Goal: Task Accomplishment & Management: Manage account settings

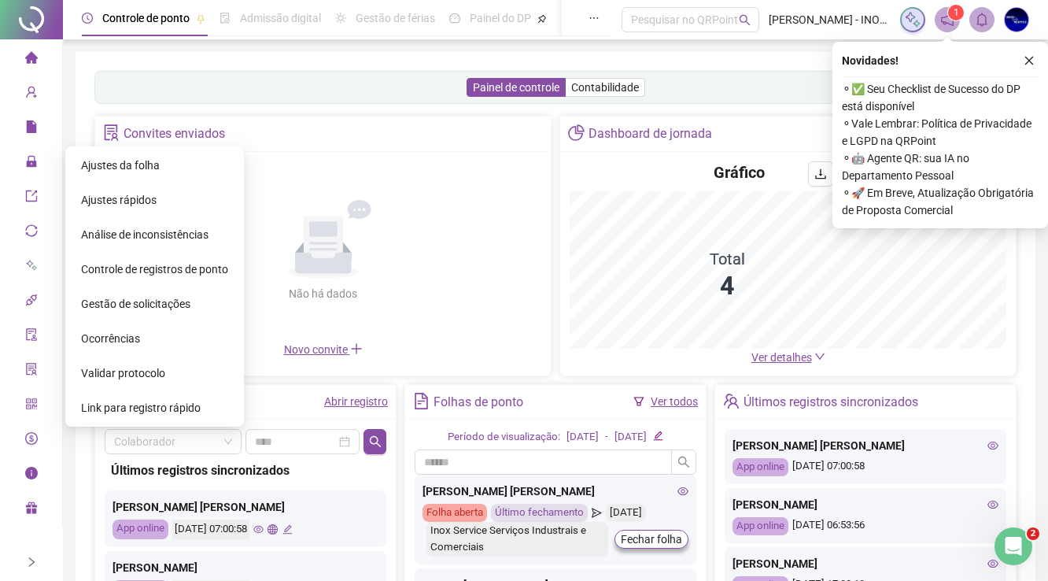
click at [116, 167] on div "Não há dados Não há dados" at bounding box center [323, 250] width 437 height 179
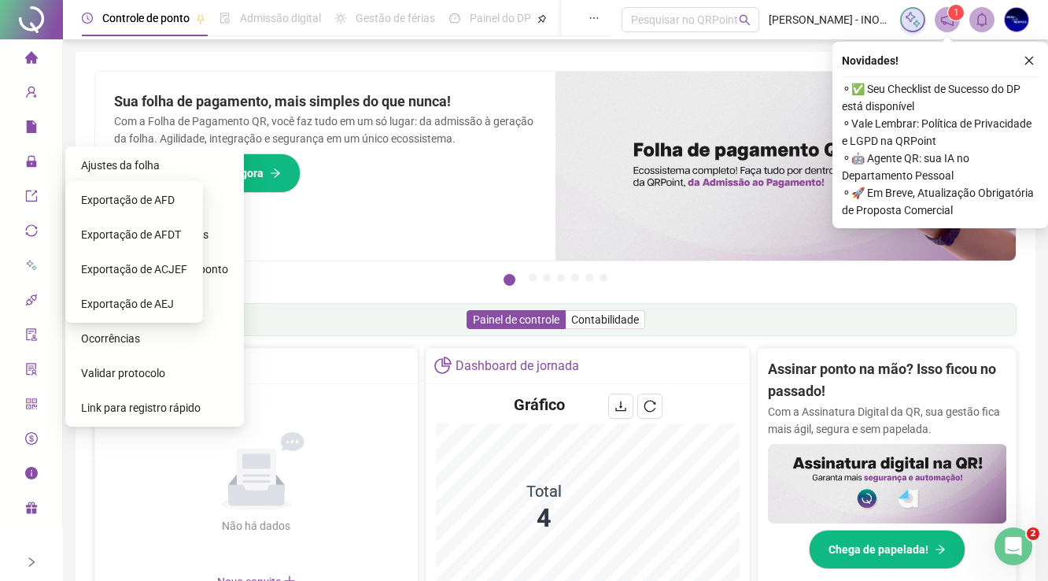
click at [124, 163] on span "Ajustes da folha" at bounding box center [120, 165] width 79 height 13
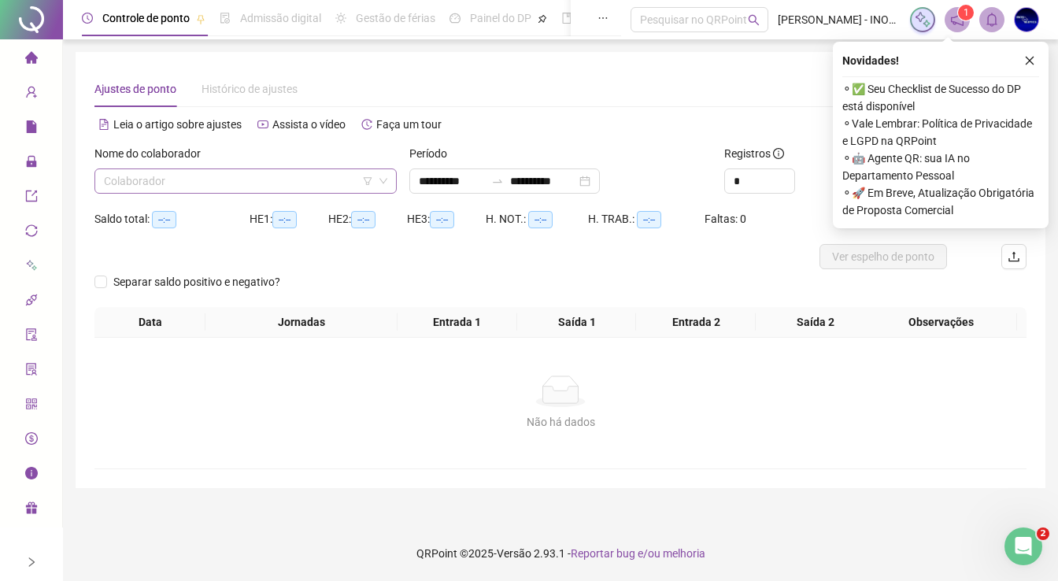
click at [320, 183] on input "search" at bounding box center [238, 181] width 269 height 24
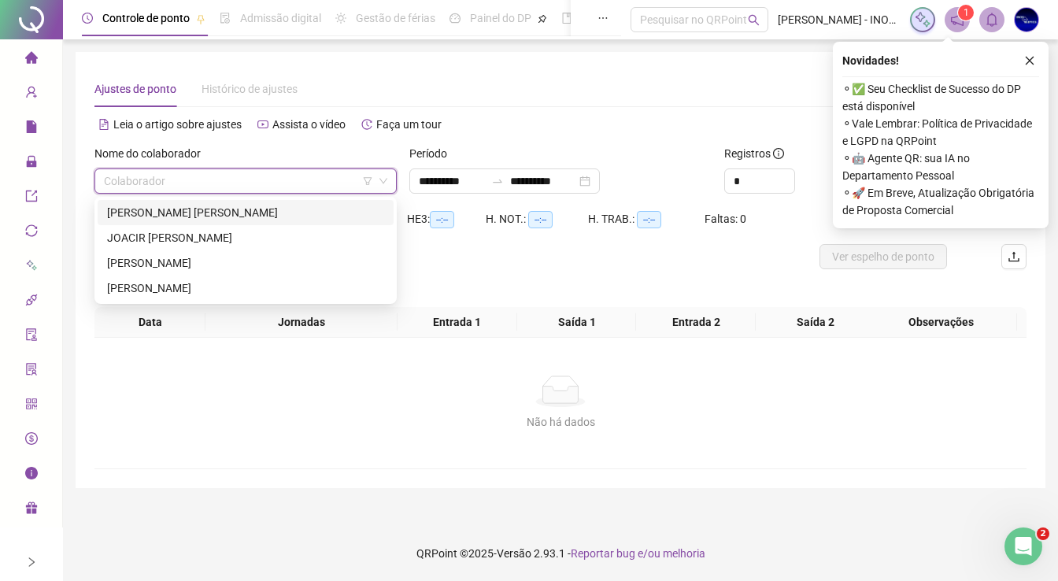
click at [205, 217] on div "[PERSON_NAME] [PERSON_NAME]" at bounding box center [245, 212] width 277 height 17
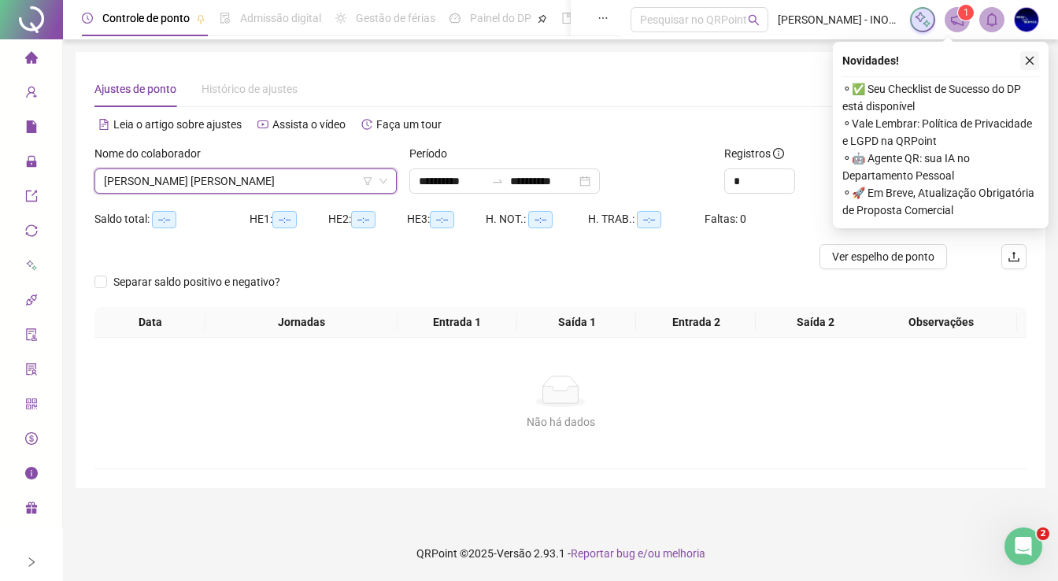
click at [1030, 57] on icon "close" at bounding box center [1029, 60] width 11 height 11
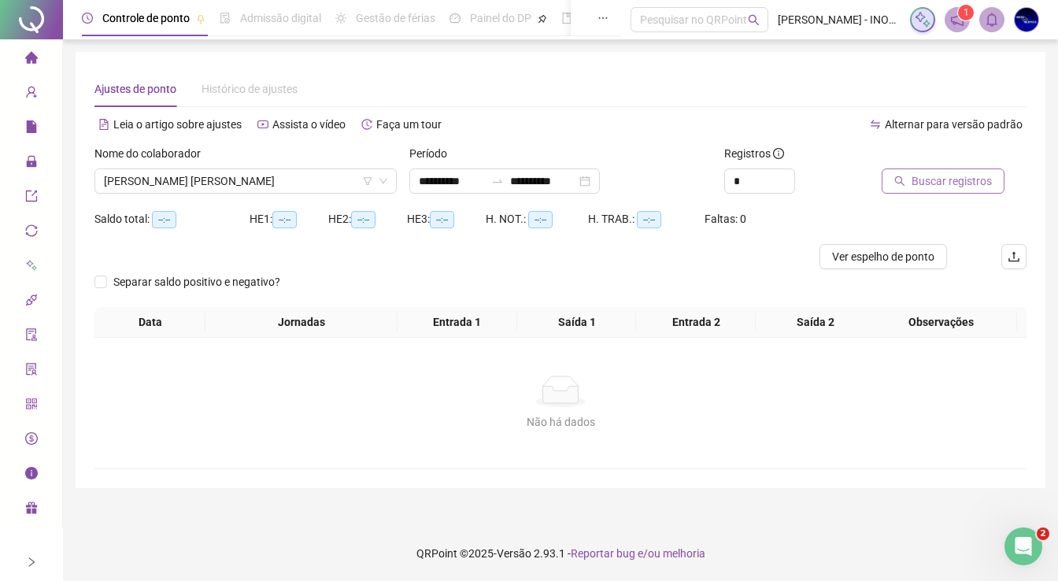
click at [918, 183] on span "Buscar registros" at bounding box center [951, 180] width 80 height 17
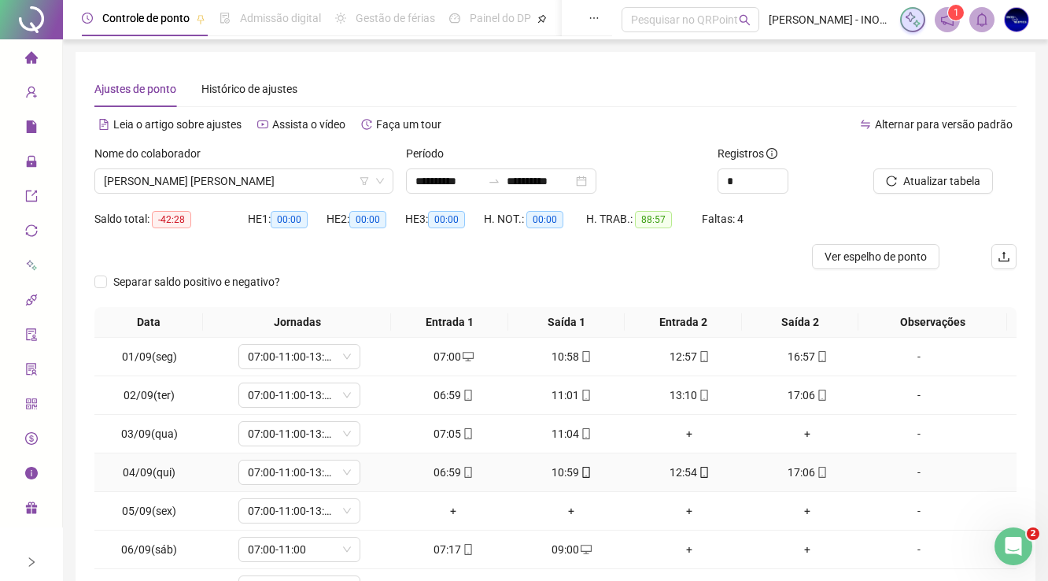
scroll to position [156, 0]
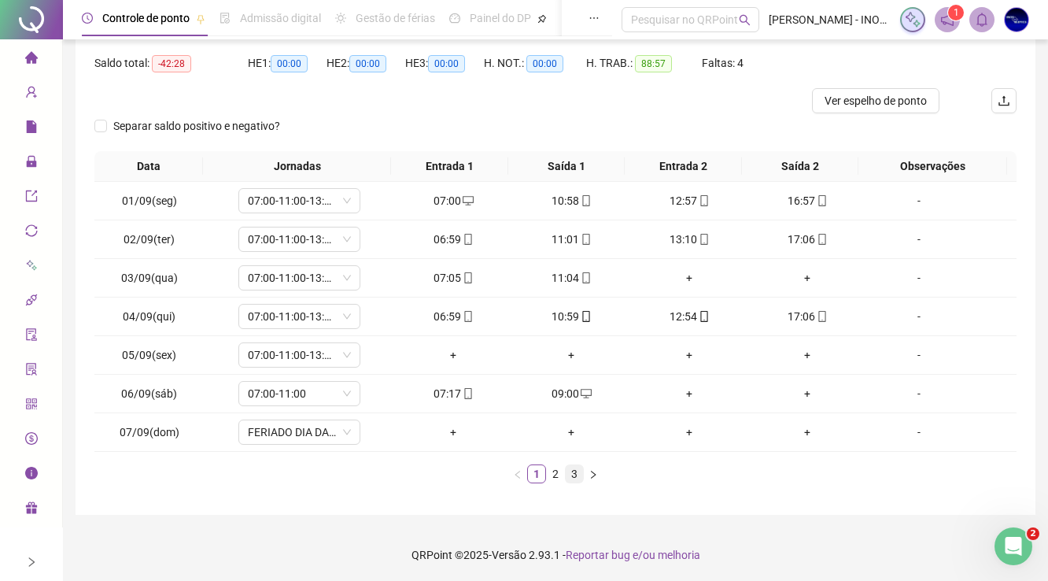
click at [575, 468] on link "3" at bounding box center [574, 473] width 17 height 17
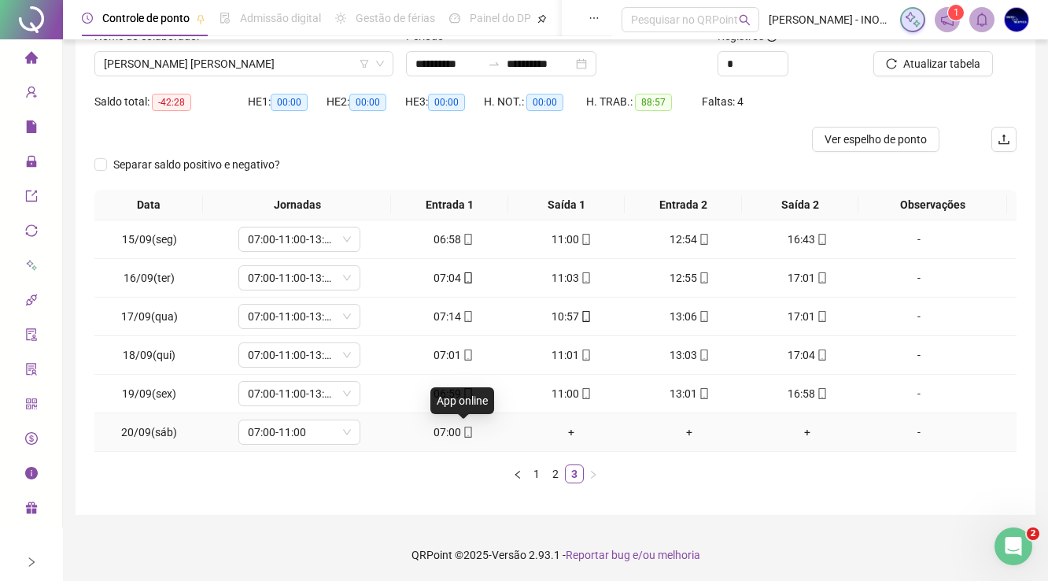
click at [466, 432] on icon "mobile" at bounding box center [468, 432] width 11 height 11
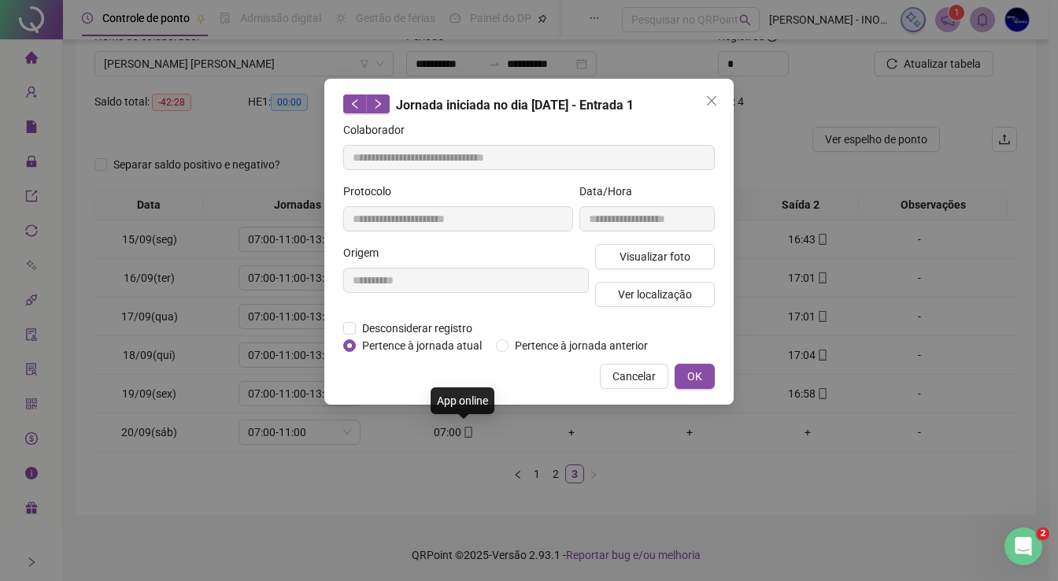
type input "**********"
click at [671, 250] on span "Visualizar foto" at bounding box center [654, 256] width 71 height 17
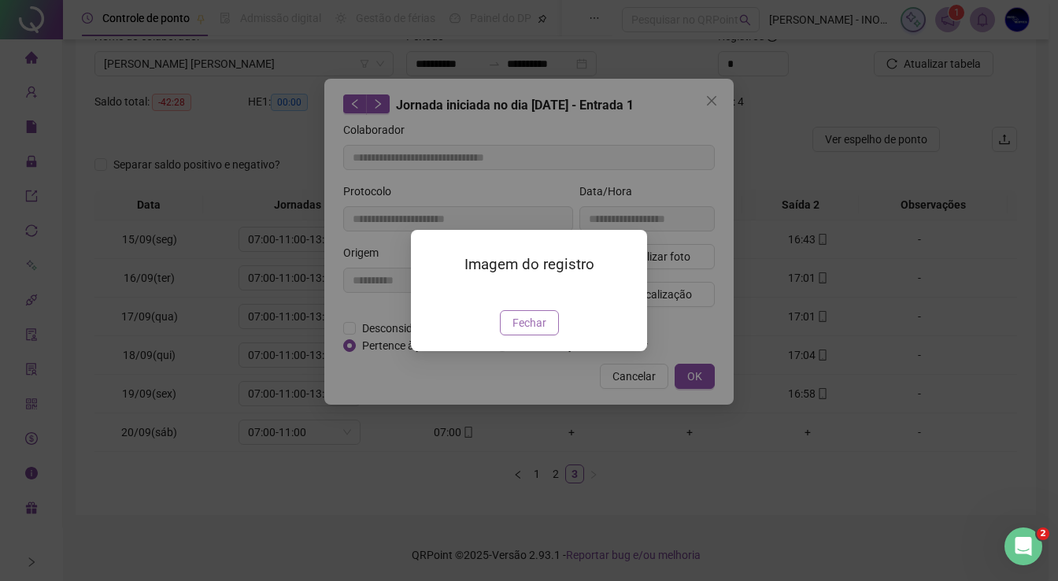
click at [538, 320] on span "Fechar" at bounding box center [529, 322] width 34 height 17
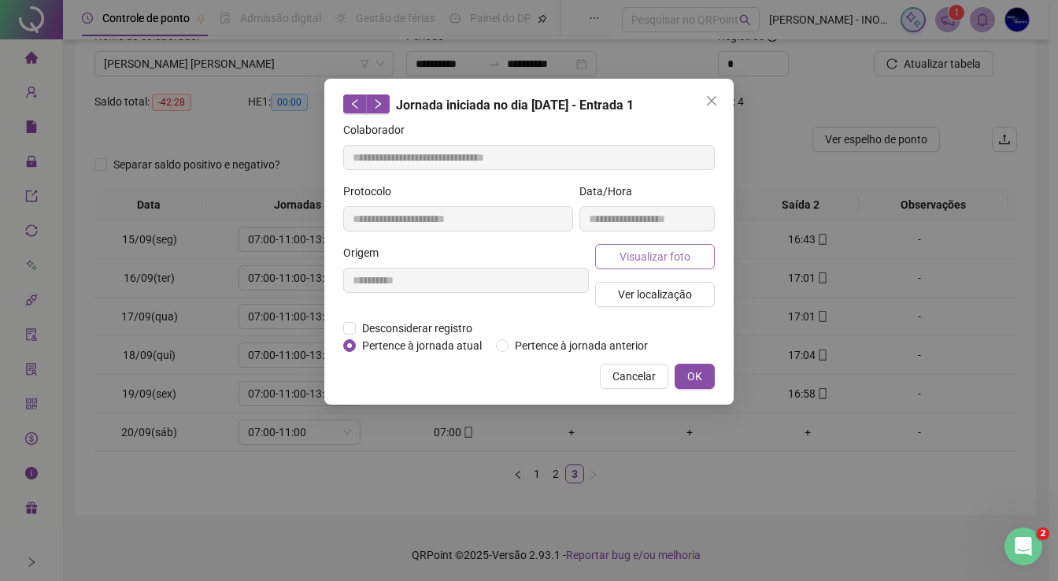
click at [641, 254] on span "Visualizar foto" at bounding box center [654, 256] width 71 height 17
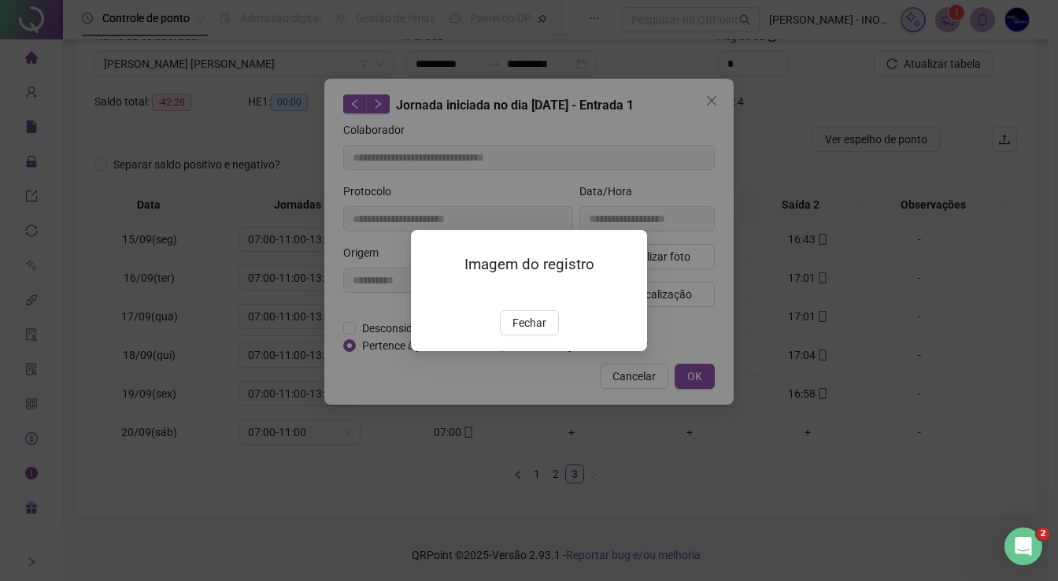
click at [640, 316] on div "Imagem do registro Fechar" at bounding box center [529, 290] width 236 height 120
click at [532, 331] on span "Fechar" at bounding box center [529, 322] width 34 height 17
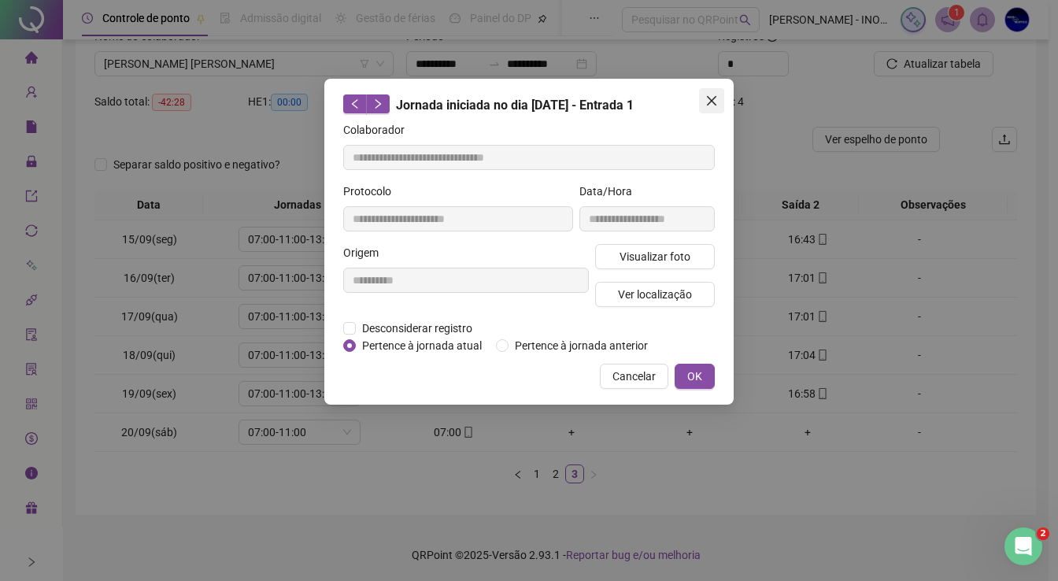
click at [720, 105] on span "Close" at bounding box center [711, 100] width 25 height 13
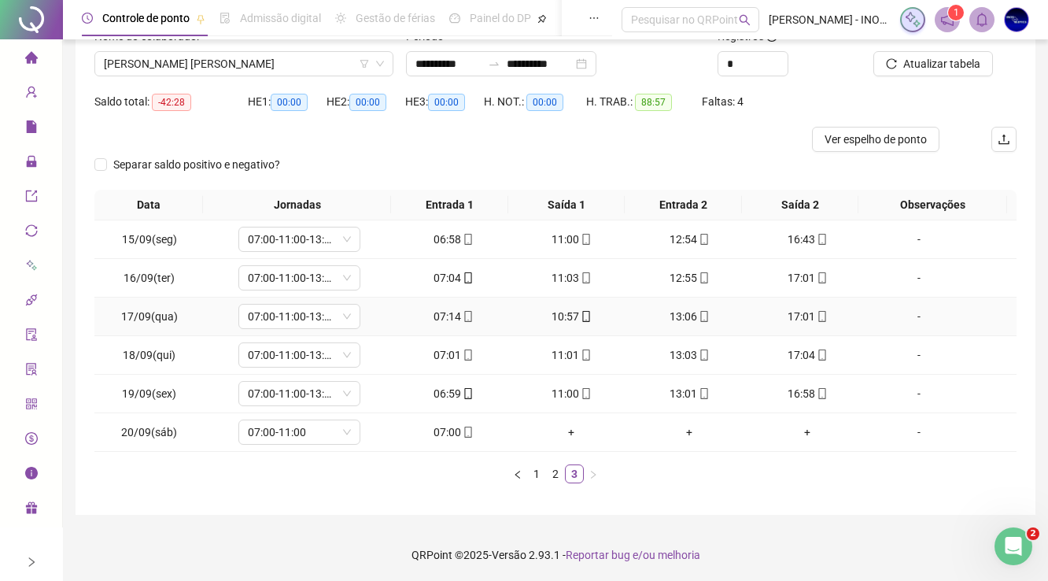
scroll to position [54, 0]
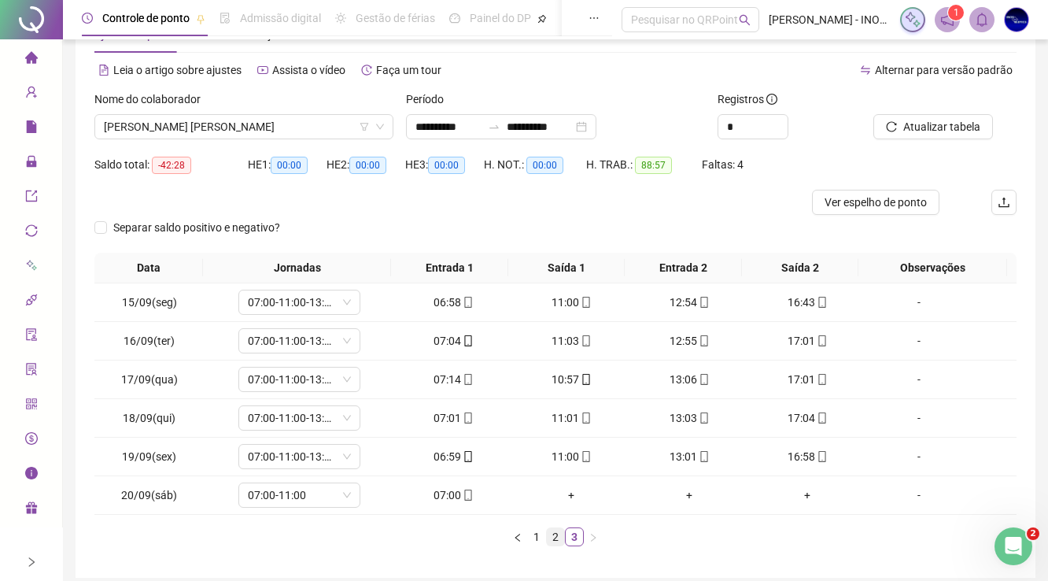
click at [553, 532] on link "2" at bounding box center [555, 536] width 17 height 17
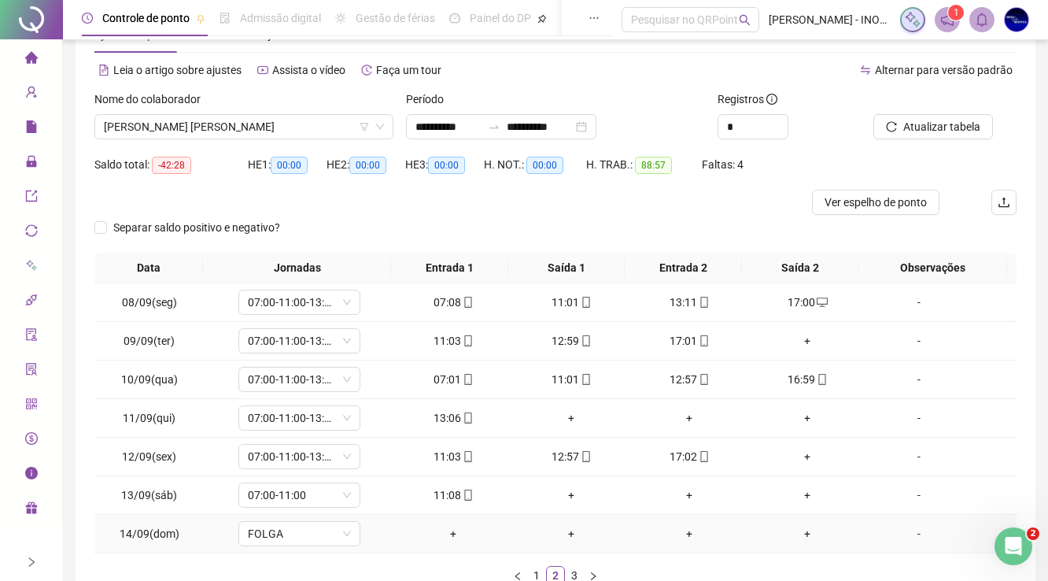
scroll to position [156, 0]
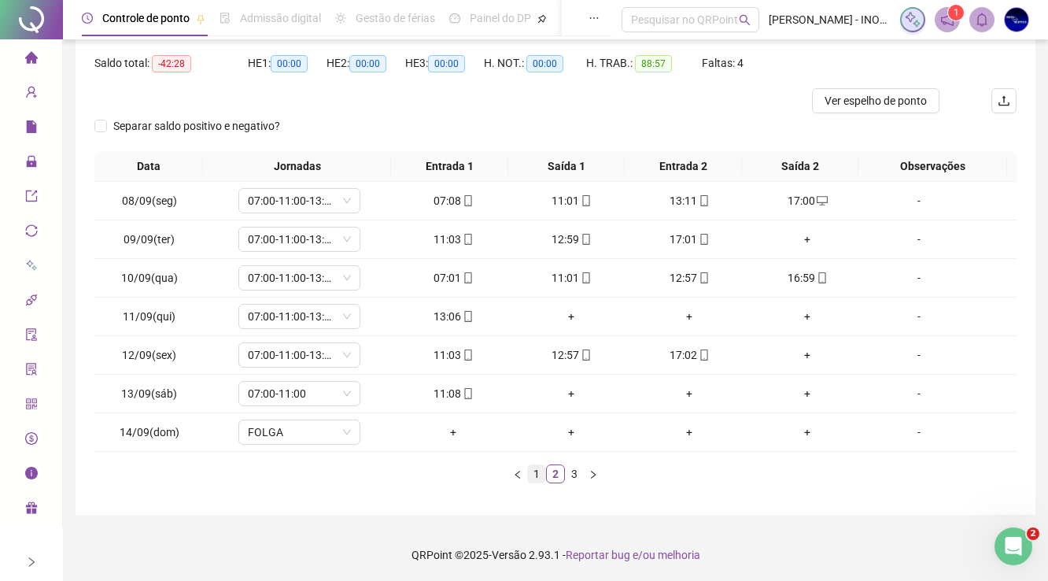
click at [542, 475] on link "1" at bounding box center [536, 473] width 17 height 17
